Goal: Task Accomplishment & Management: Use online tool/utility

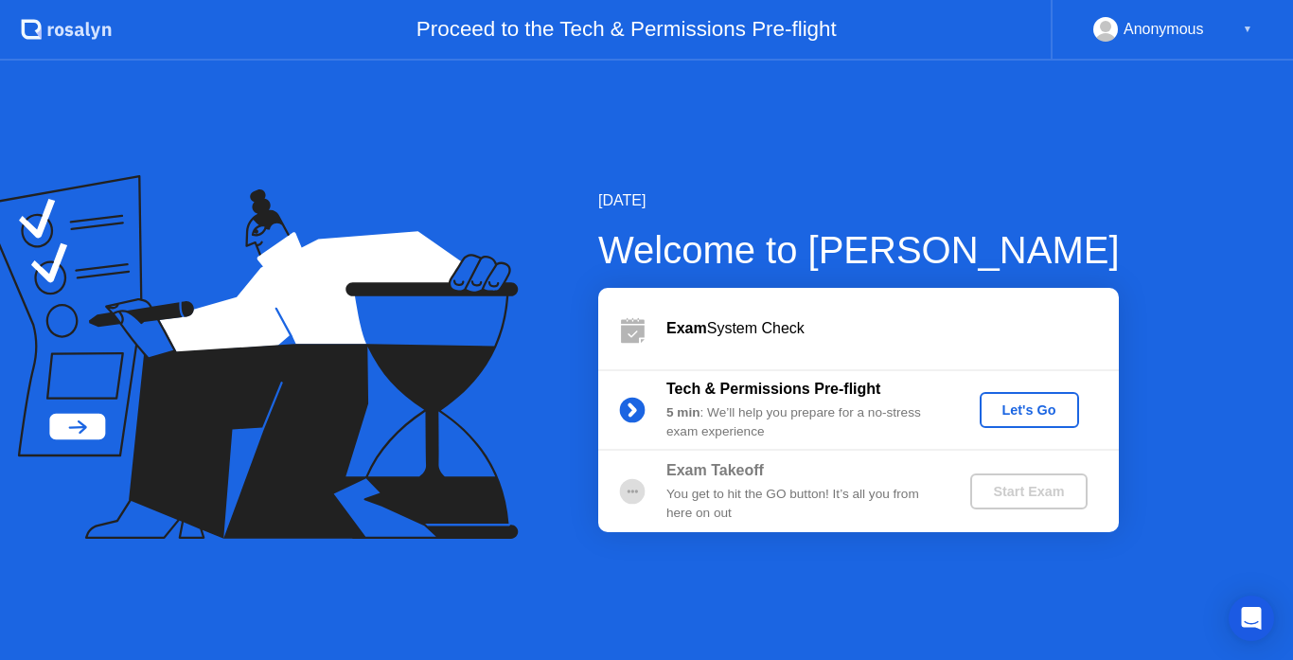
click at [1026, 406] on div "Let's Go" at bounding box center [1029, 409] width 84 height 15
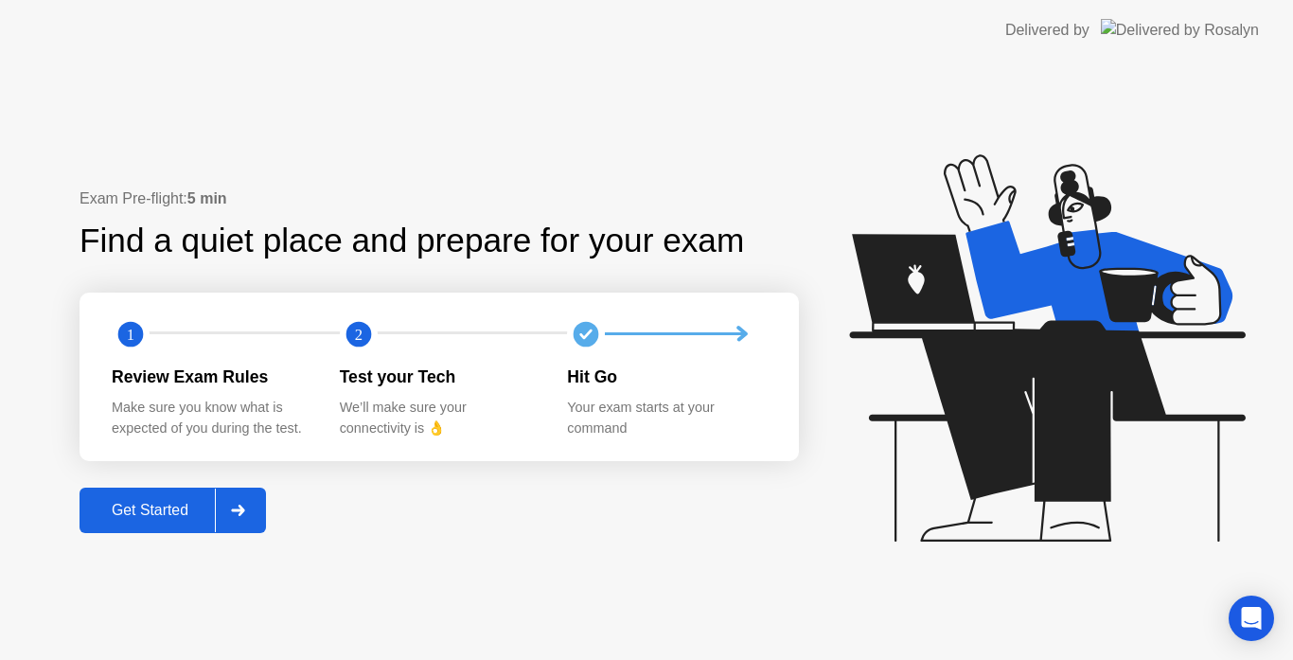
click at [163, 525] on button "Get Started" at bounding box center [173, 509] width 186 height 45
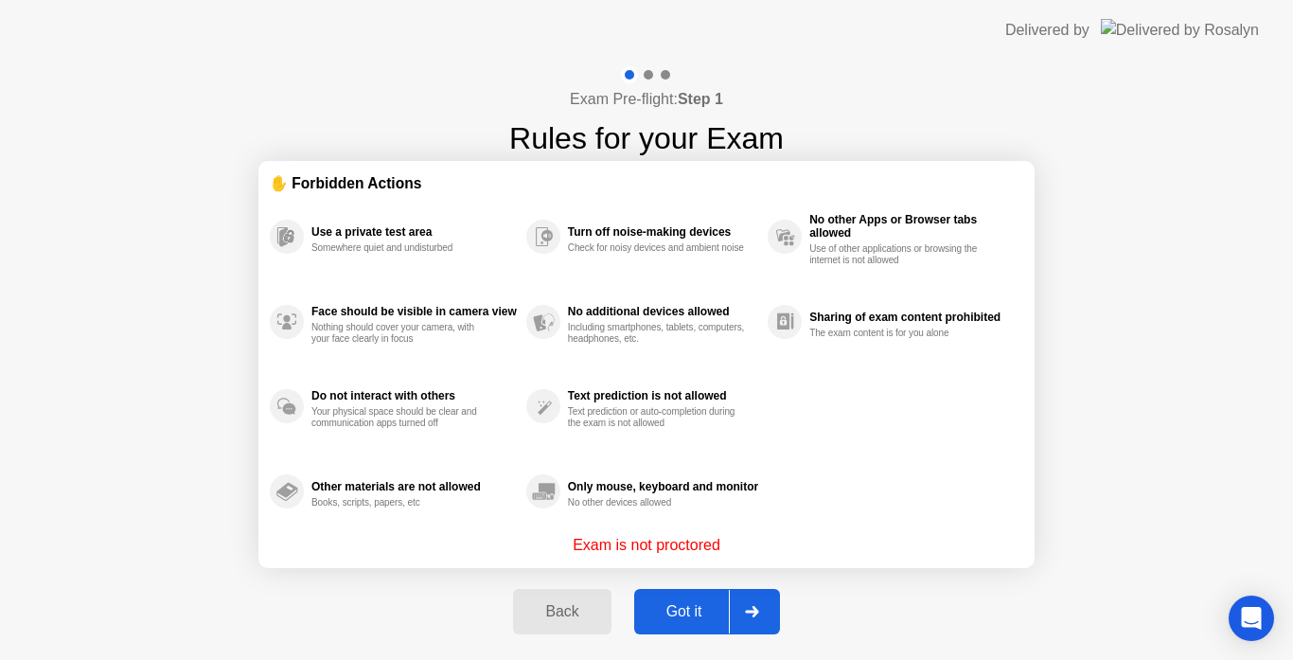
click at [659, 603] on div "Got it" at bounding box center [684, 611] width 89 height 17
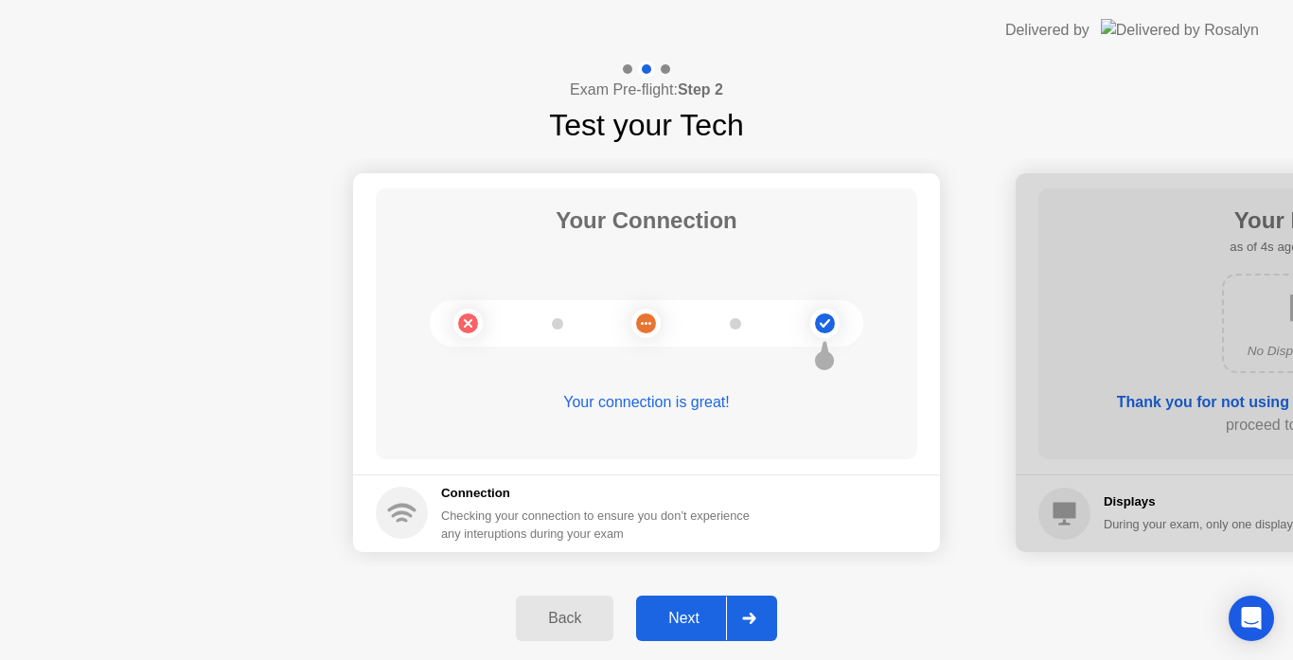
click at [684, 626] on div "Next" at bounding box center [684, 618] width 84 height 17
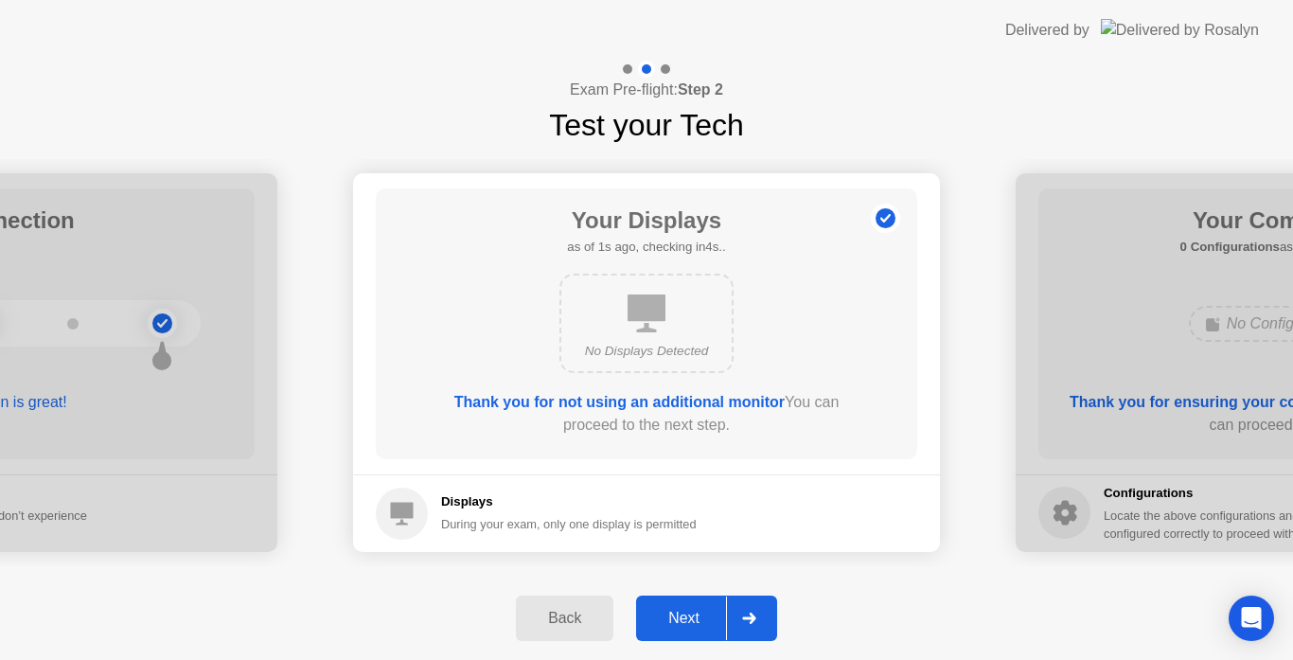
click at [683, 617] on div "Next" at bounding box center [684, 618] width 84 height 17
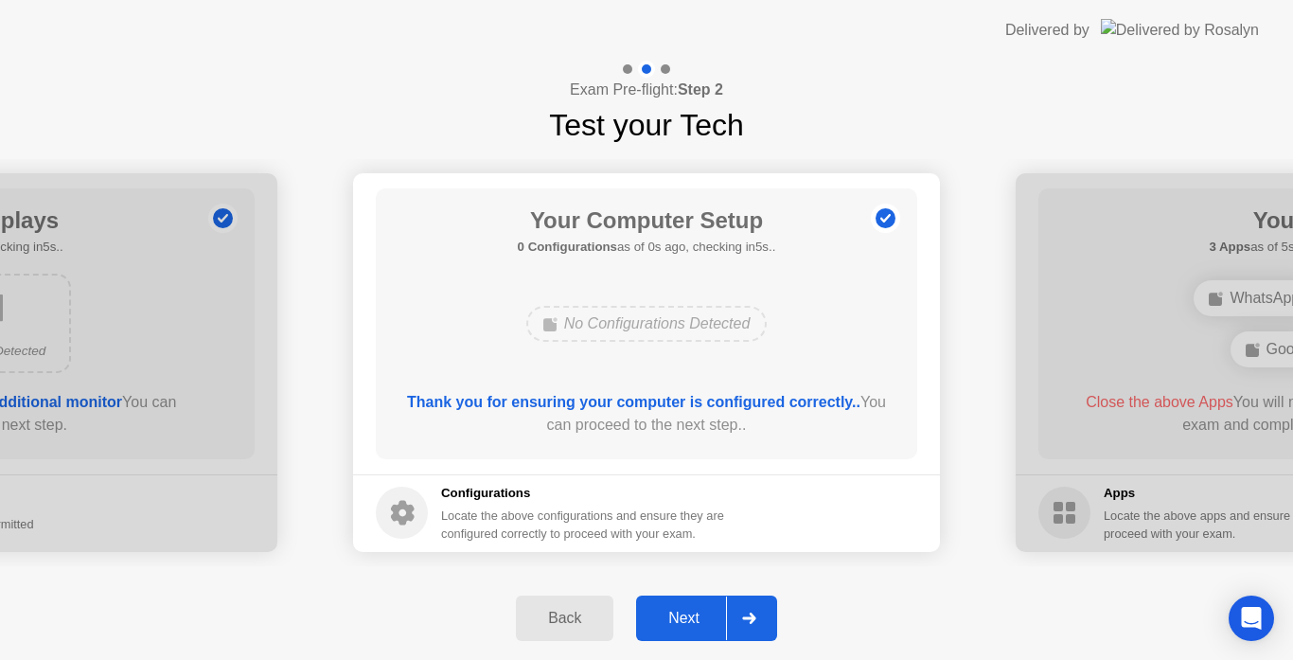
click at [683, 617] on div "Next" at bounding box center [684, 618] width 84 height 17
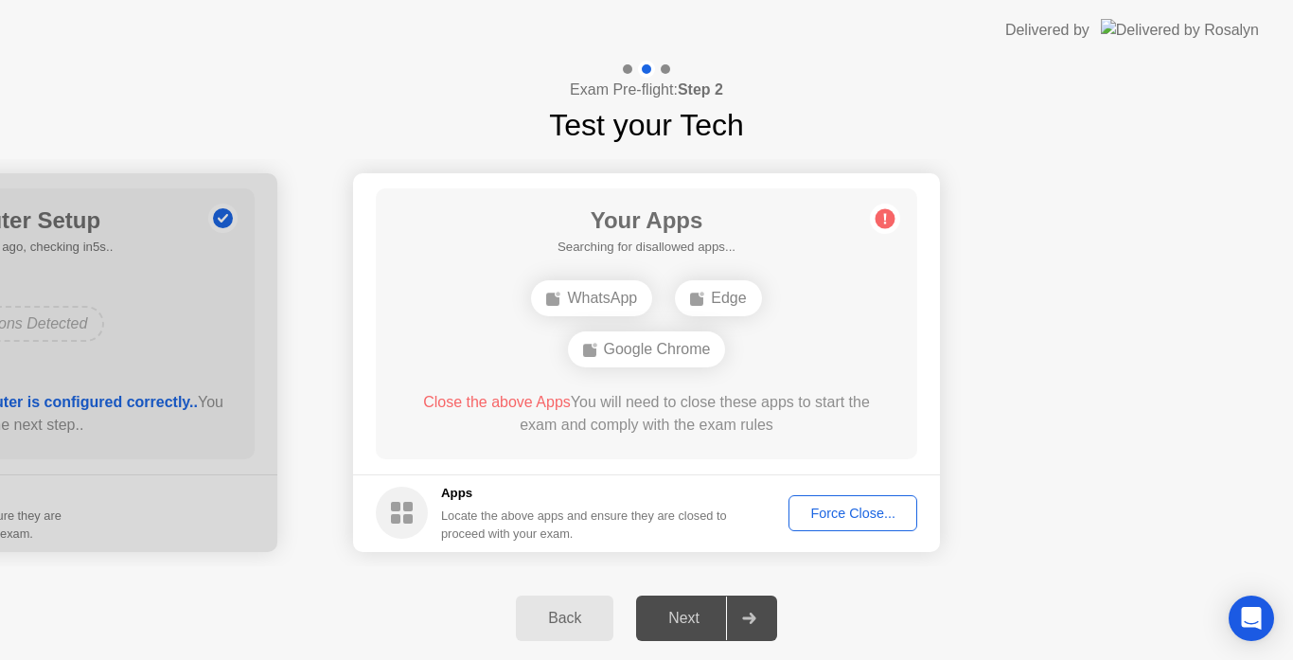
click at [856, 506] on div "Force Close..." at bounding box center [852, 512] width 115 height 15
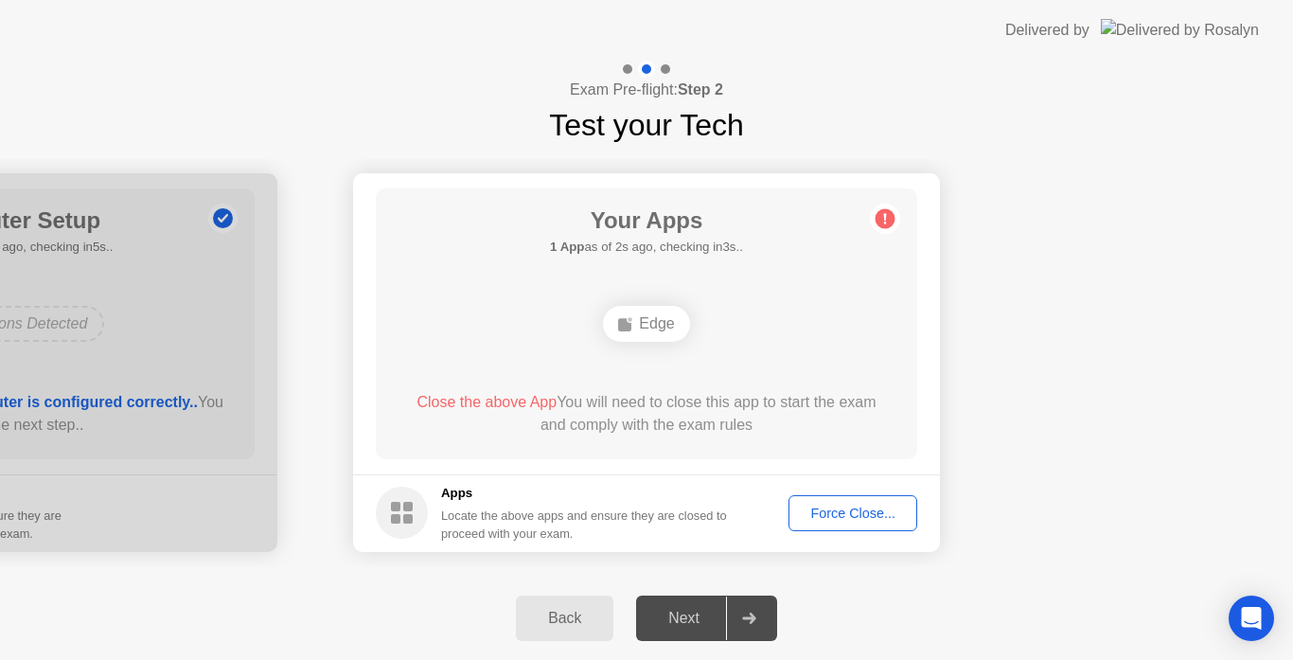
click at [656, 322] on div "Edge" at bounding box center [646, 324] width 86 height 36
click at [840, 513] on div "Force Close..." at bounding box center [852, 512] width 115 height 15
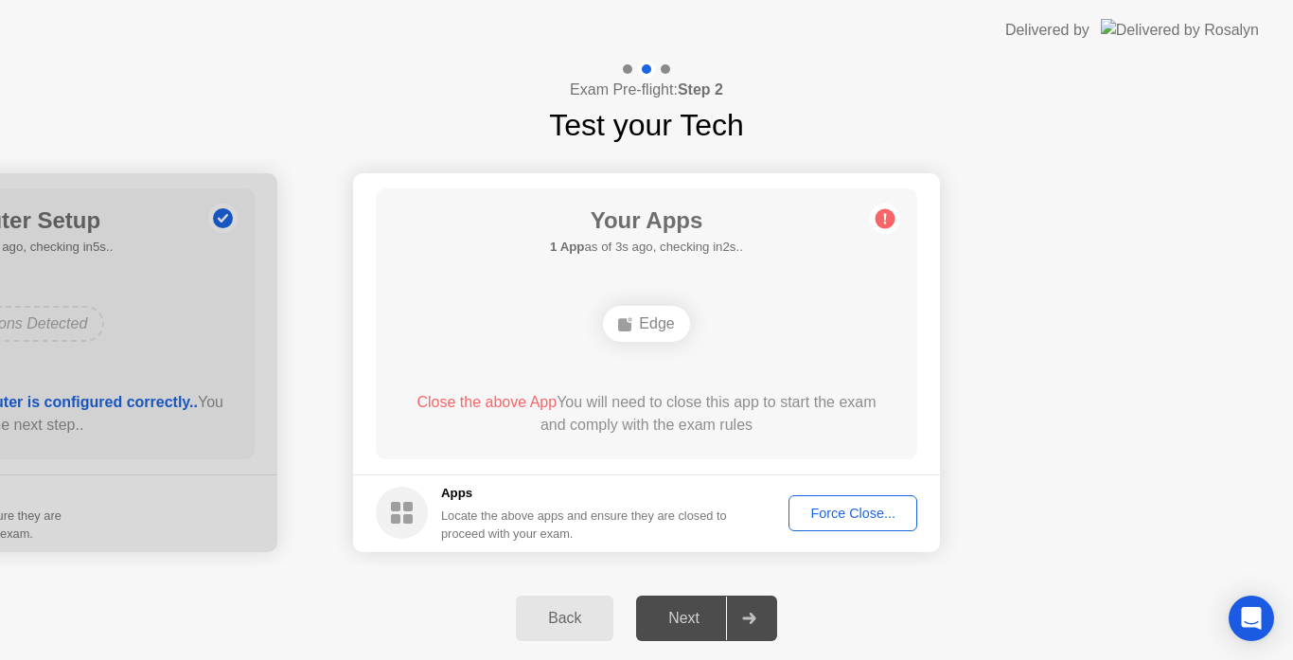
click at [646, 312] on div "Edge" at bounding box center [646, 324] width 86 height 36
click at [830, 512] on div "Force Close..." at bounding box center [852, 512] width 115 height 15
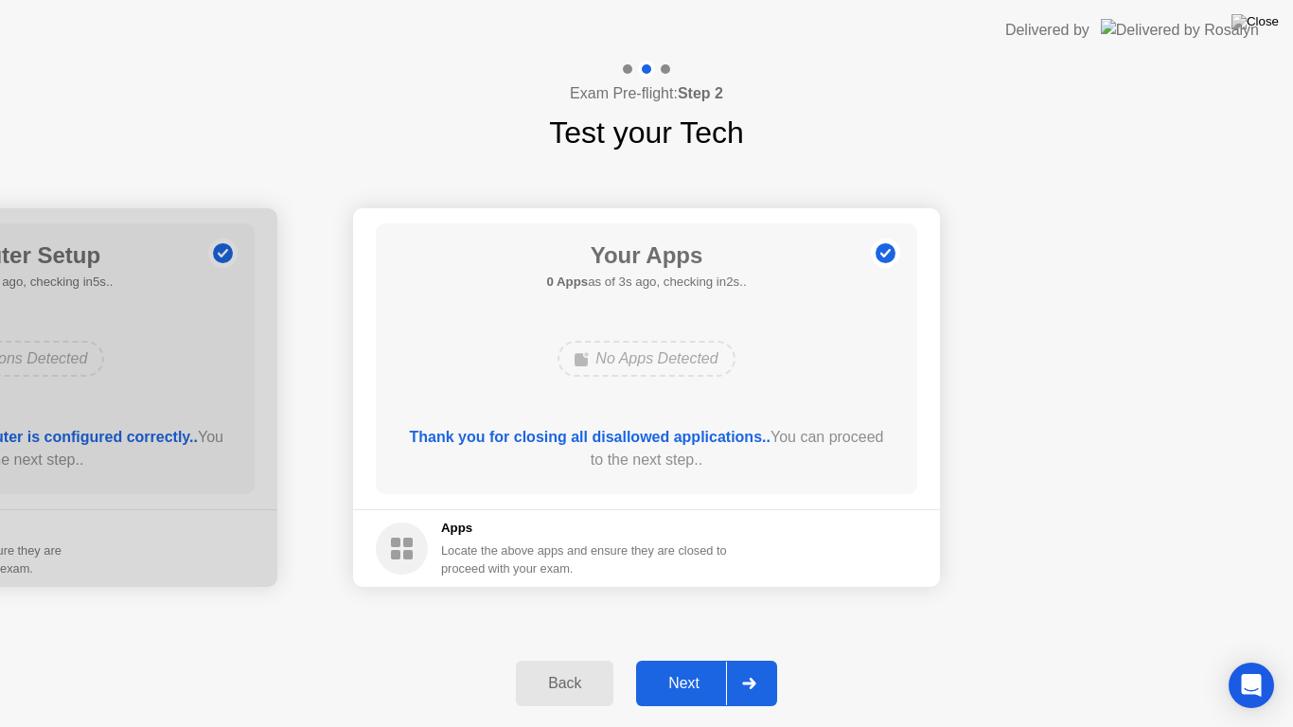
click at [698, 659] on div "Next" at bounding box center [684, 683] width 84 height 17
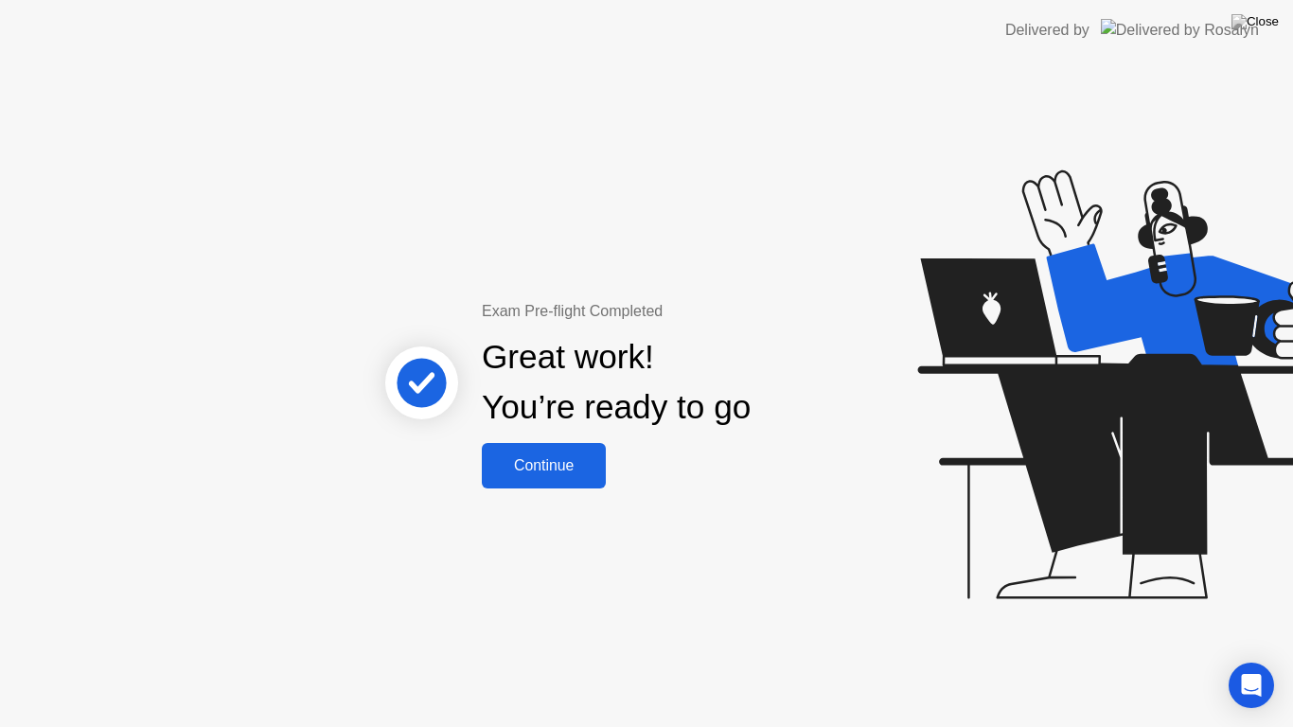
click at [566, 474] on div "Continue" at bounding box center [543, 465] width 113 height 17
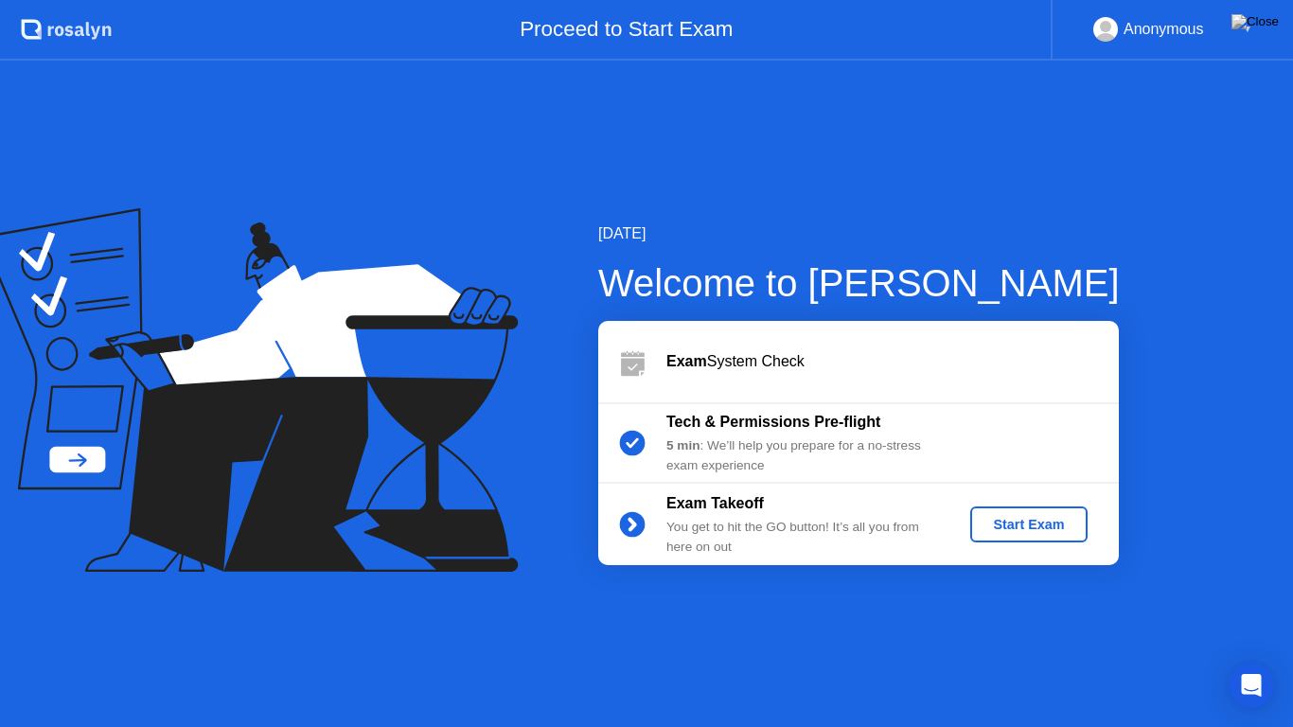
click at [1011, 532] on div "Start Exam" at bounding box center [1028, 524] width 101 height 15
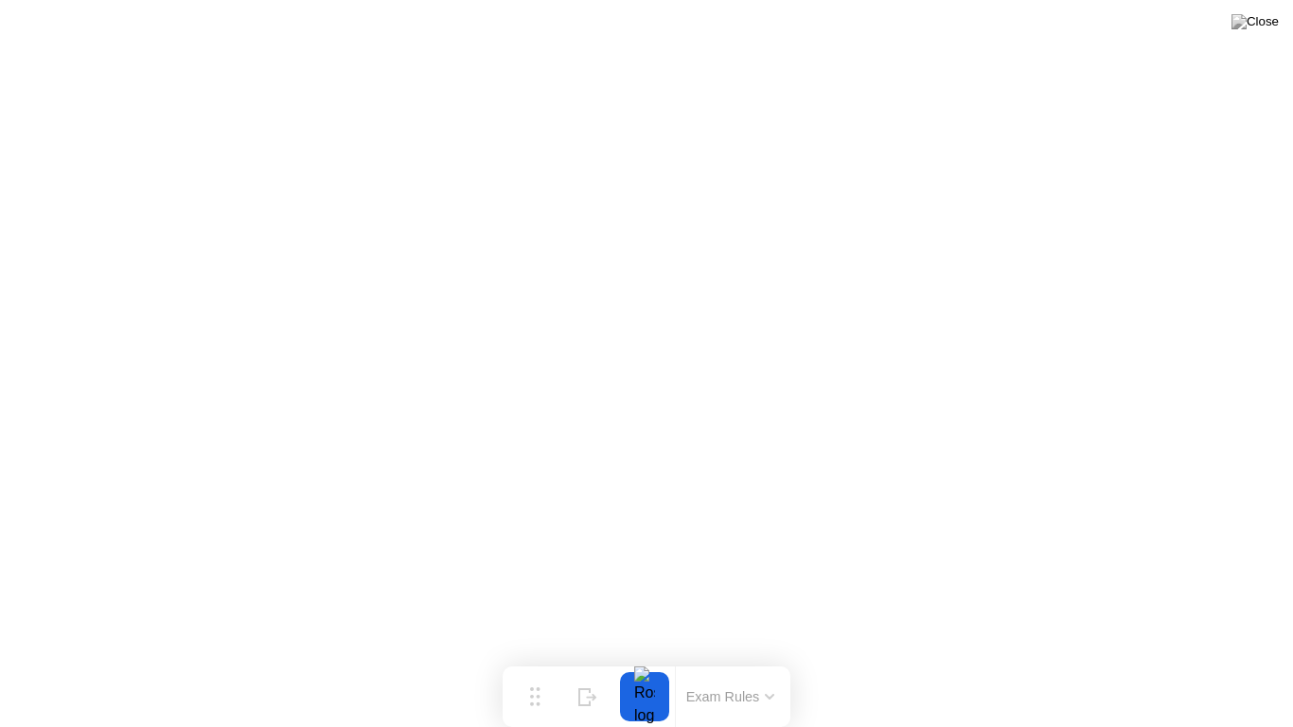
click at [759, 659] on button "Exam Rules" at bounding box center [730, 696] width 100 height 17
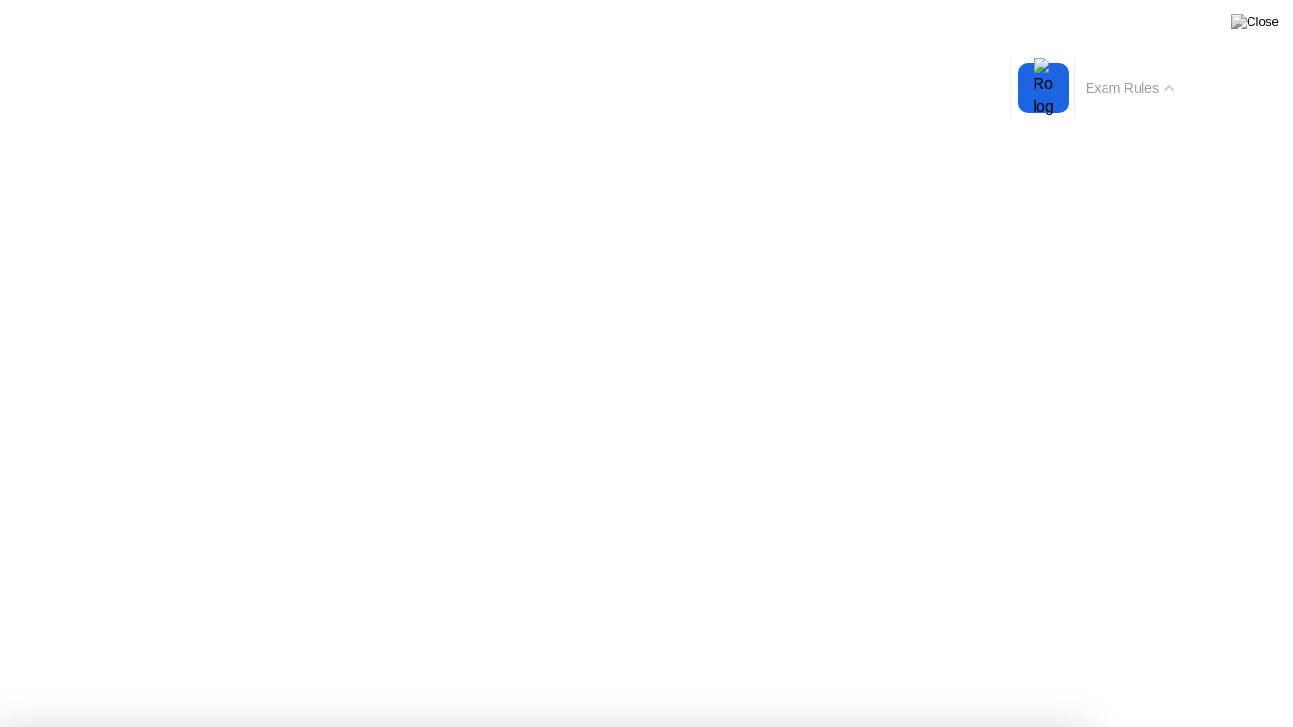
click at [1115, 102] on div "Exam Rules" at bounding box center [1129, 88] width 110 height 61
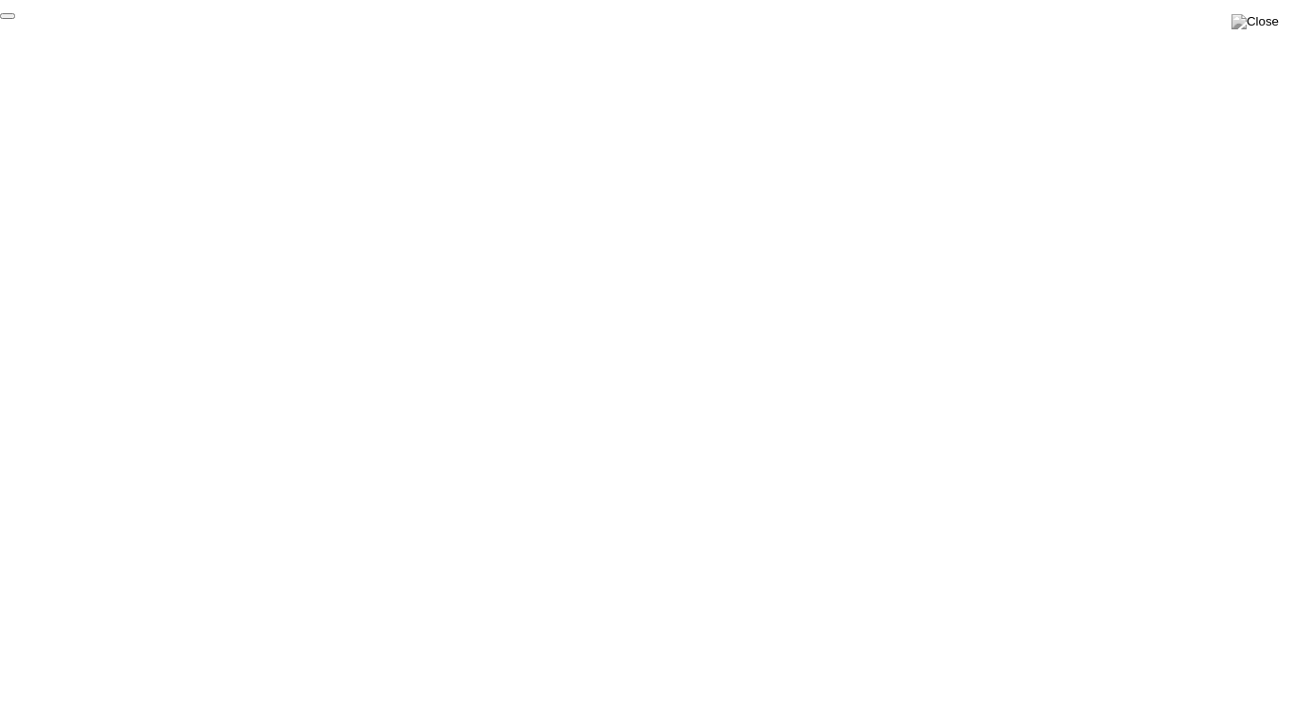
click div "End Proctoring Session"
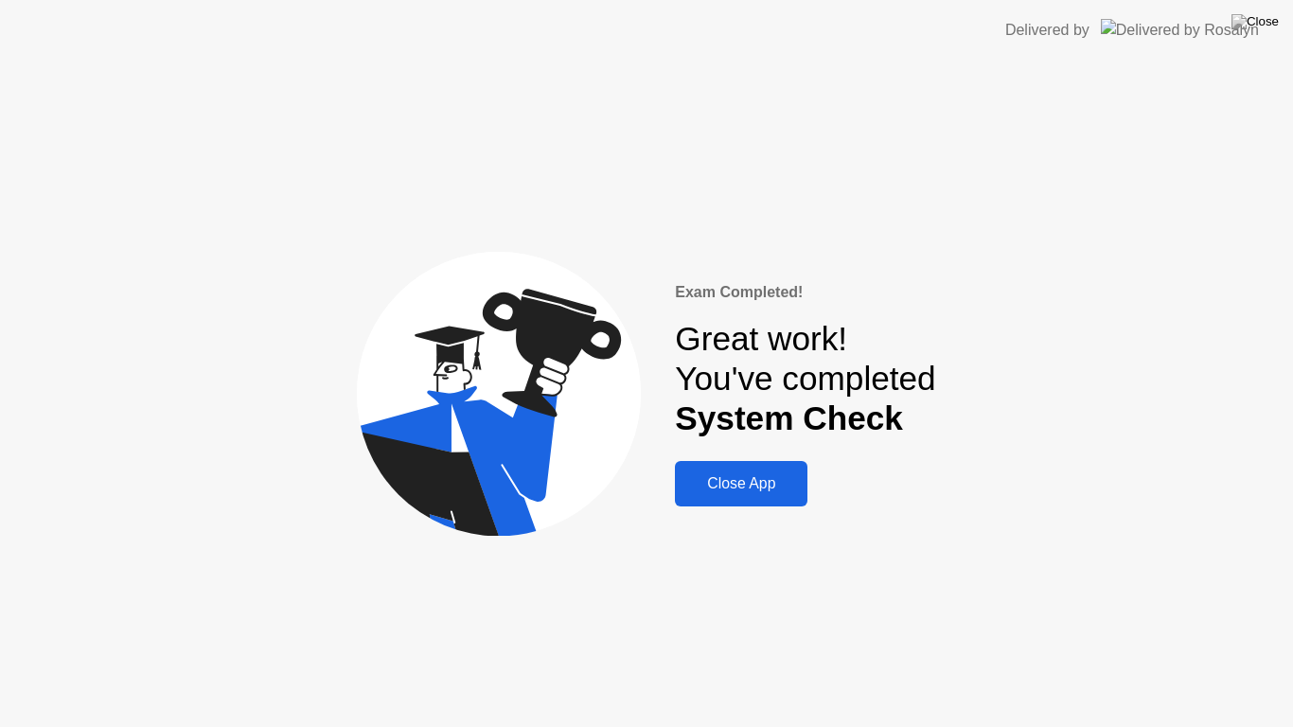
click at [761, 487] on div "Close App" at bounding box center [740, 483] width 121 height 17
